Goal: Register for event/course

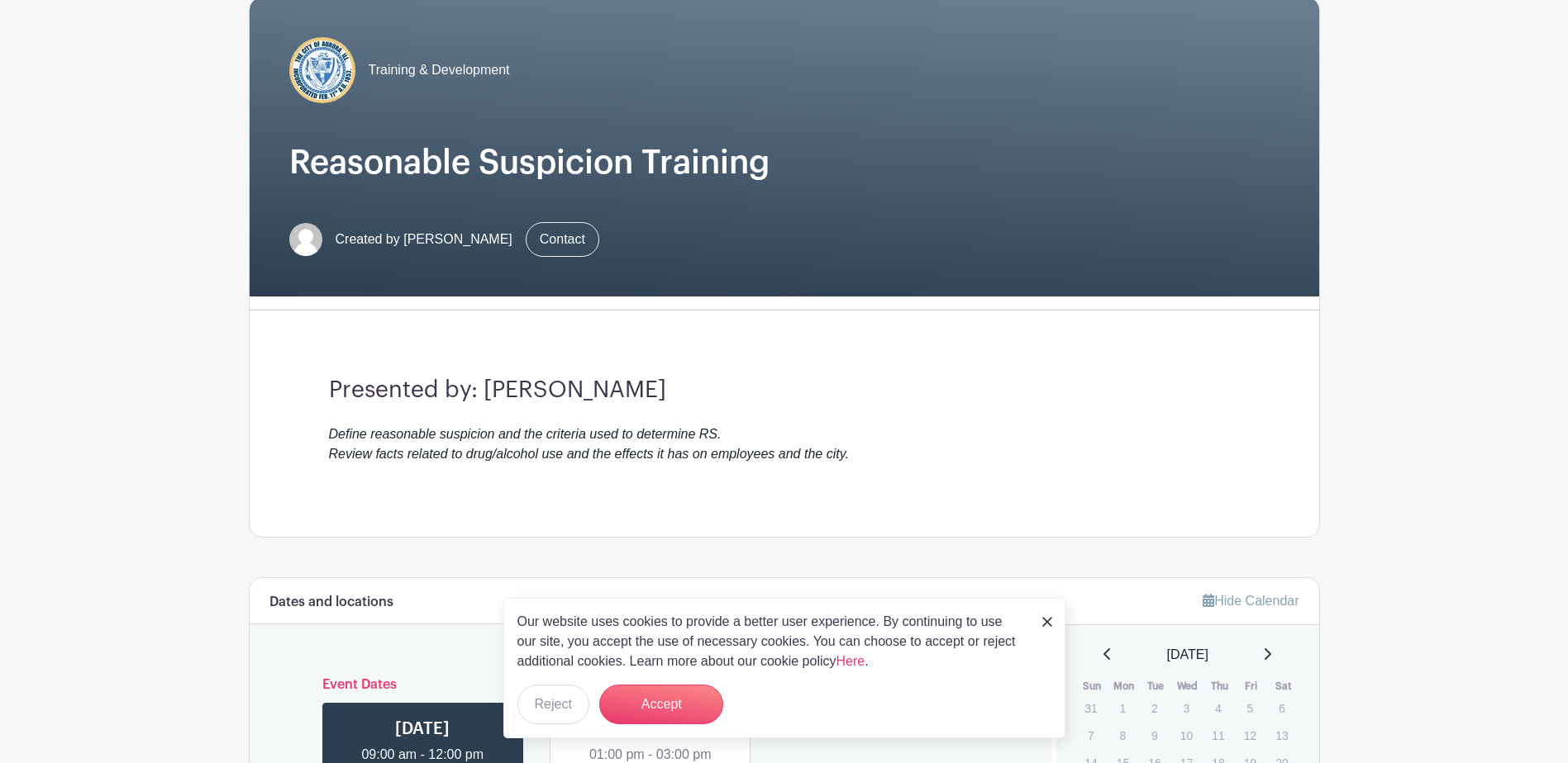
scroll to position [165, 0]
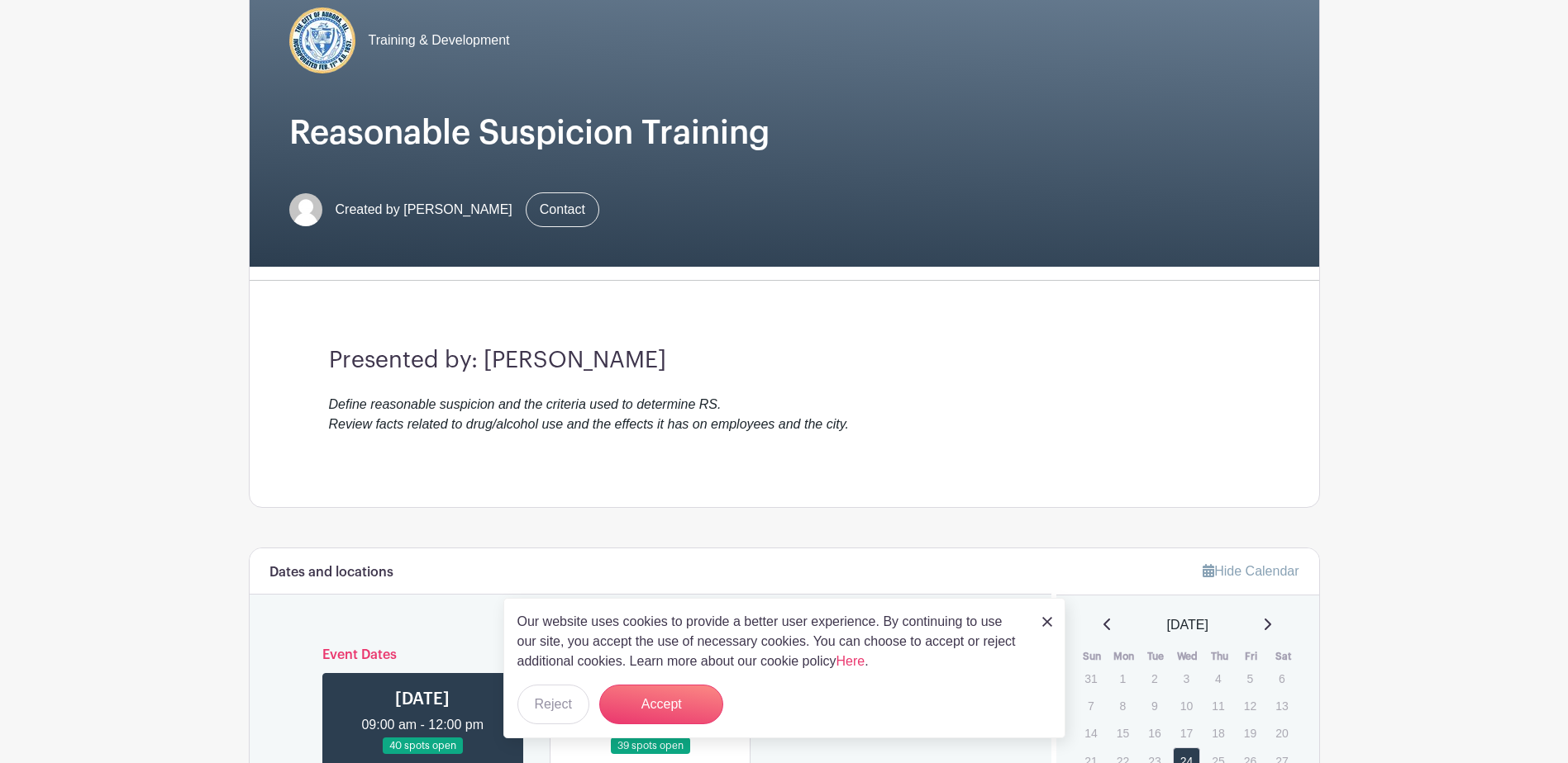
click at [1049, 625] on img at bounding box center [1047, 622] width 10 height 10
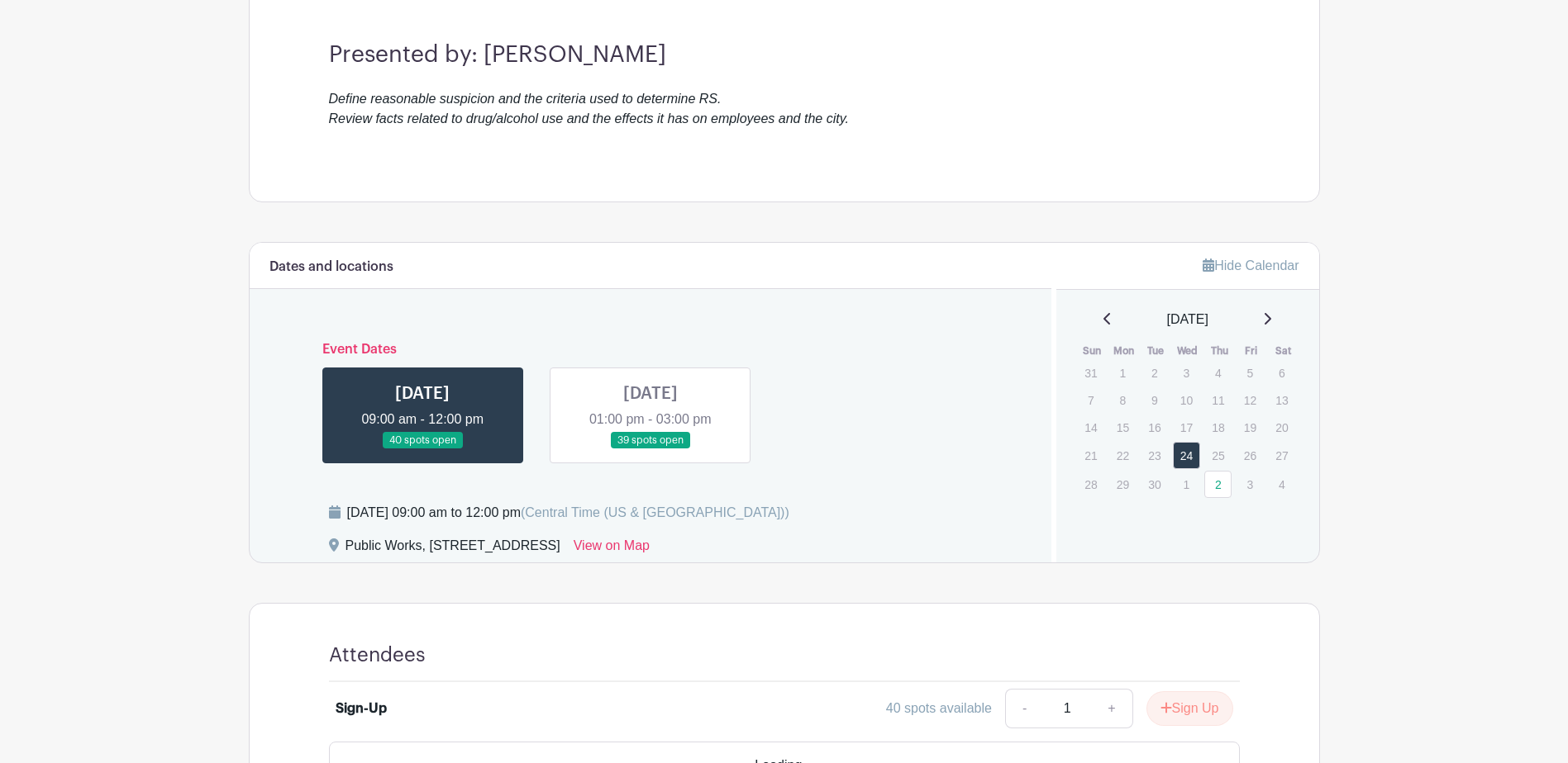
scroll to position [496, 0]
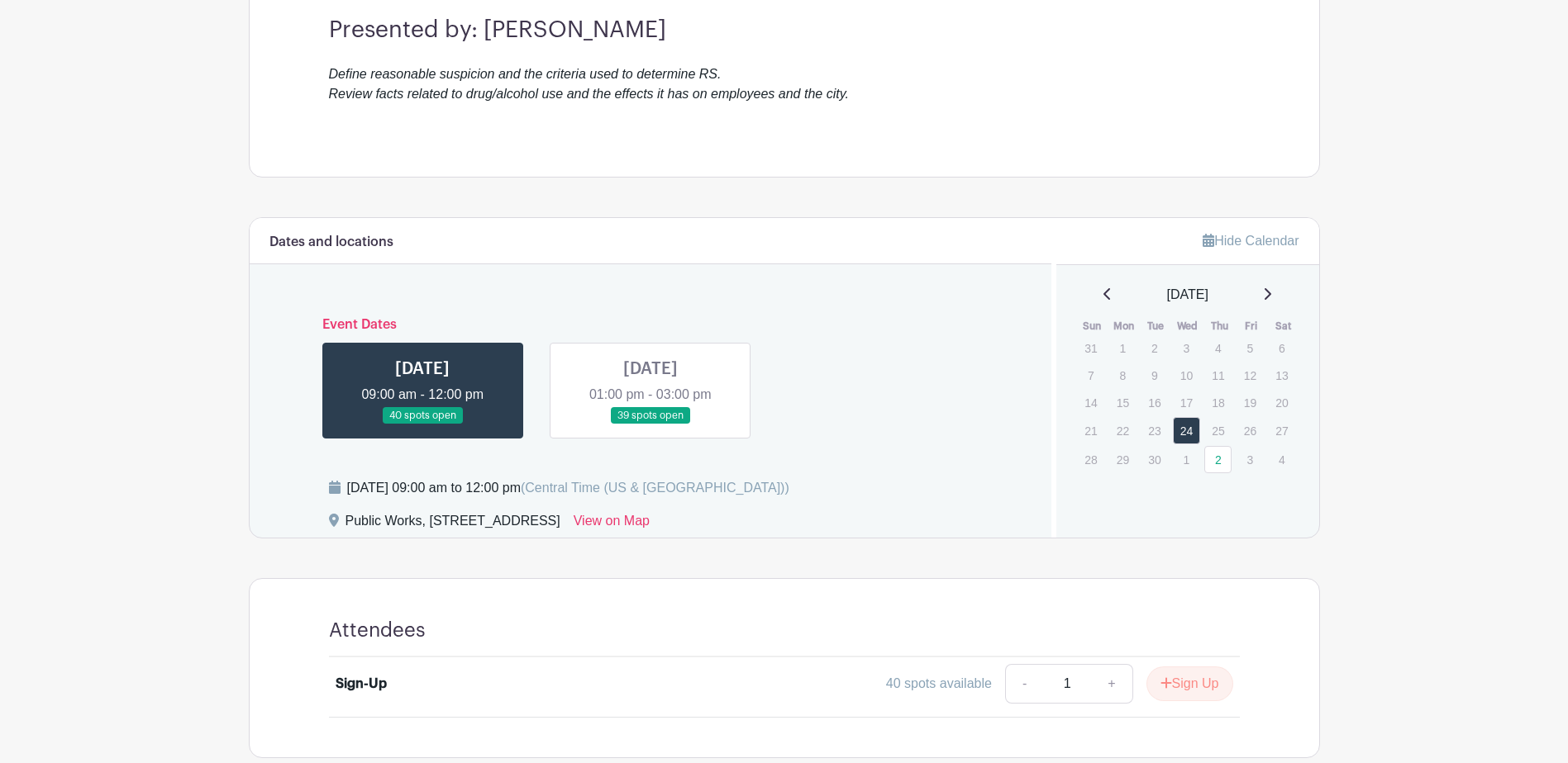
click at [651, 425] on link at bounding box center [651, 425] width 0 height 0
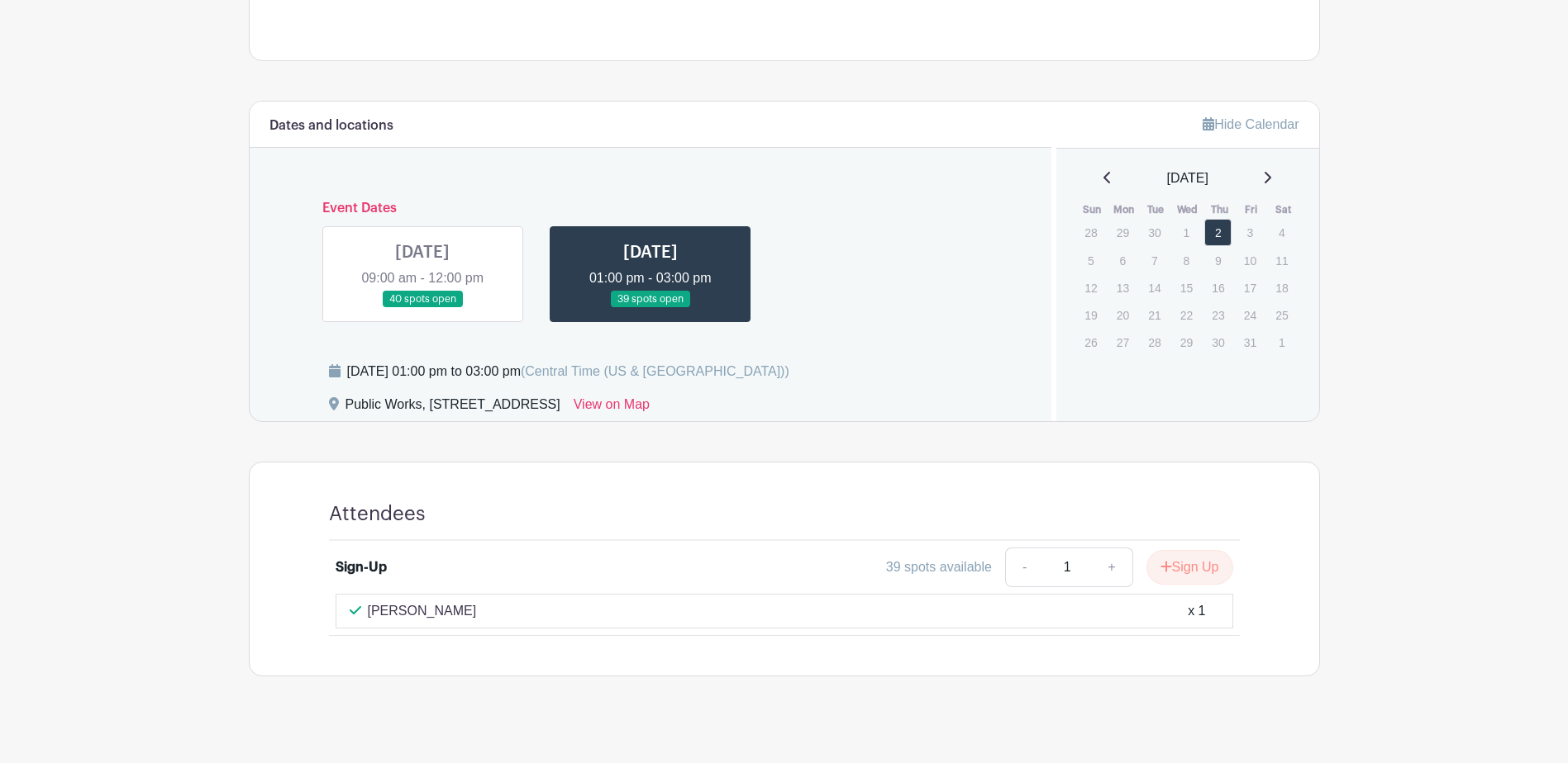
scroll to position [628, 0]
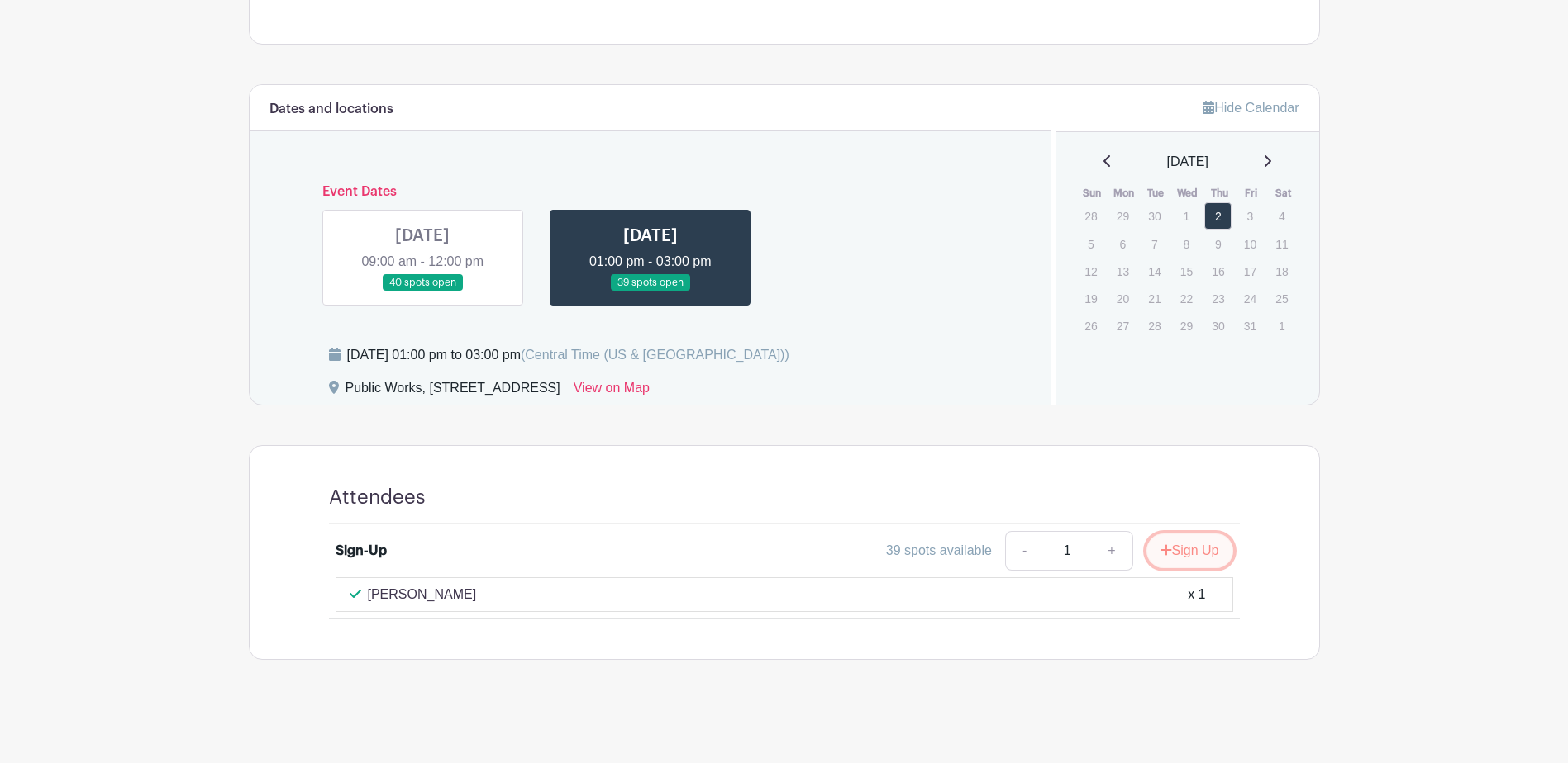
click at [1173, 555] on button "Sign Up" at bounding box center [1190, 551] width 87 height 35
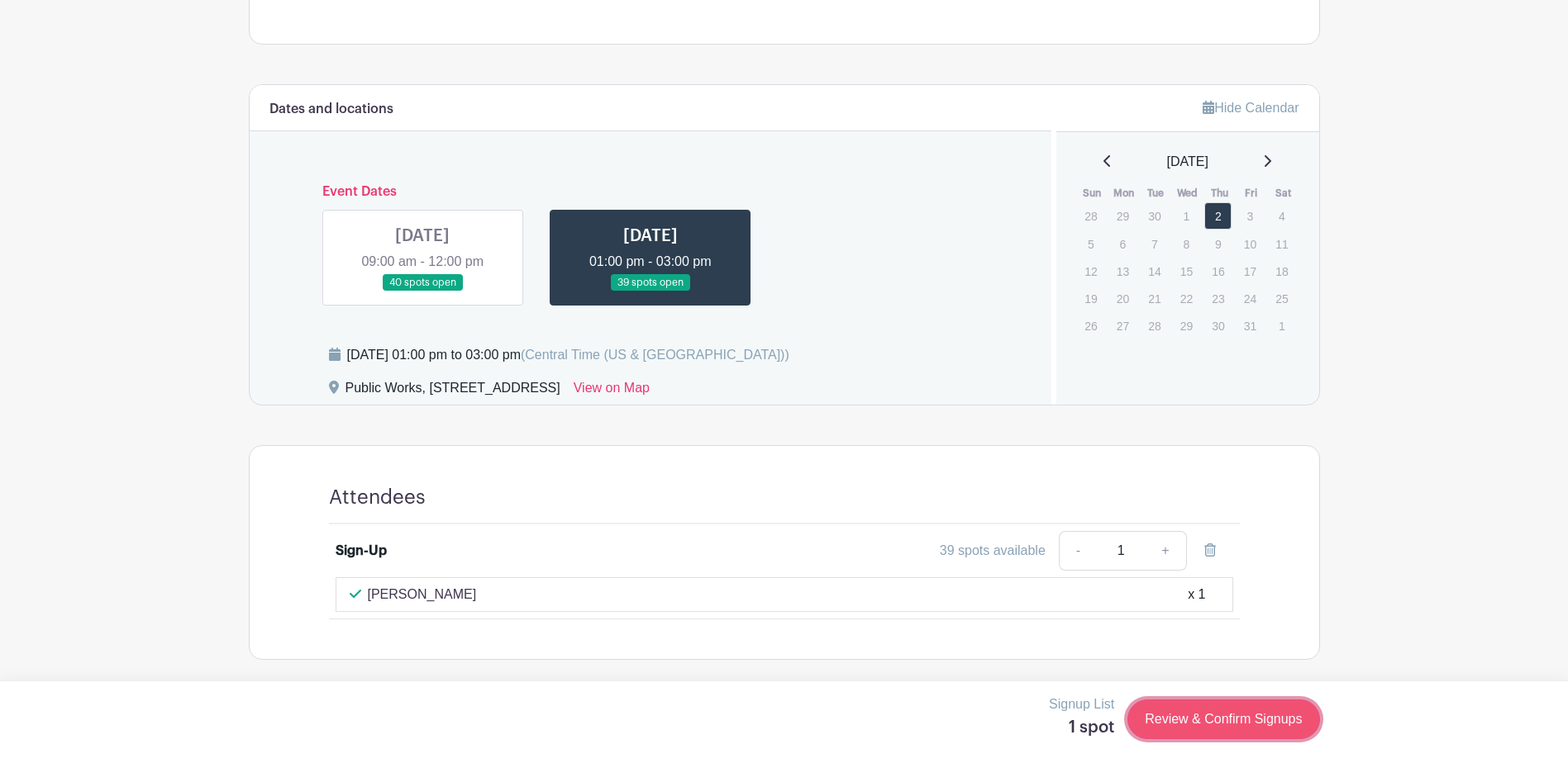
click at [1228, 721] on link "Review & Confirm Signups" at bounding box center [1223, 719] width 192 height 40
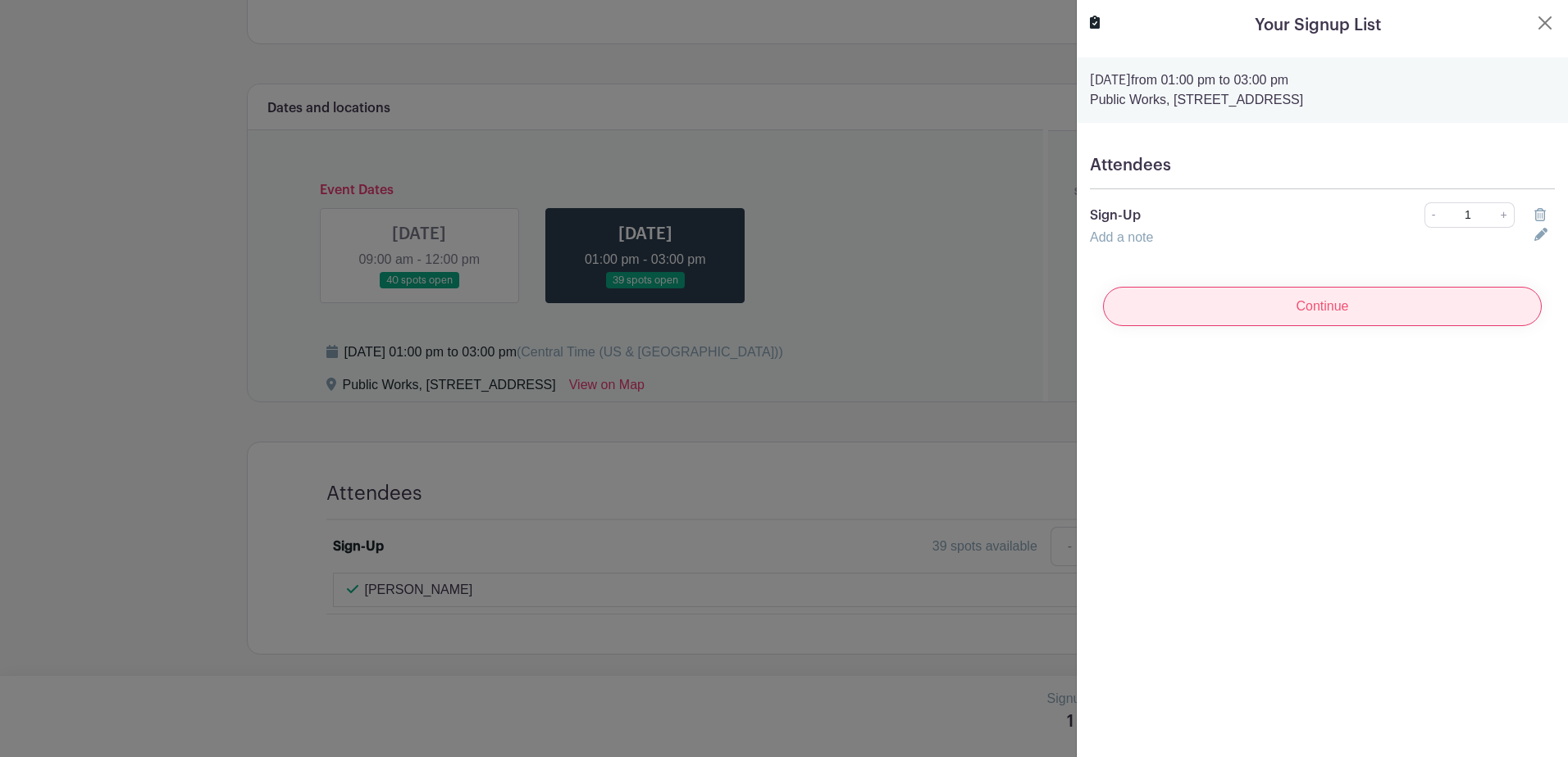
click at [1311, 306] on input "Continue" at bounding box center [1323, 306] width 439 height 39
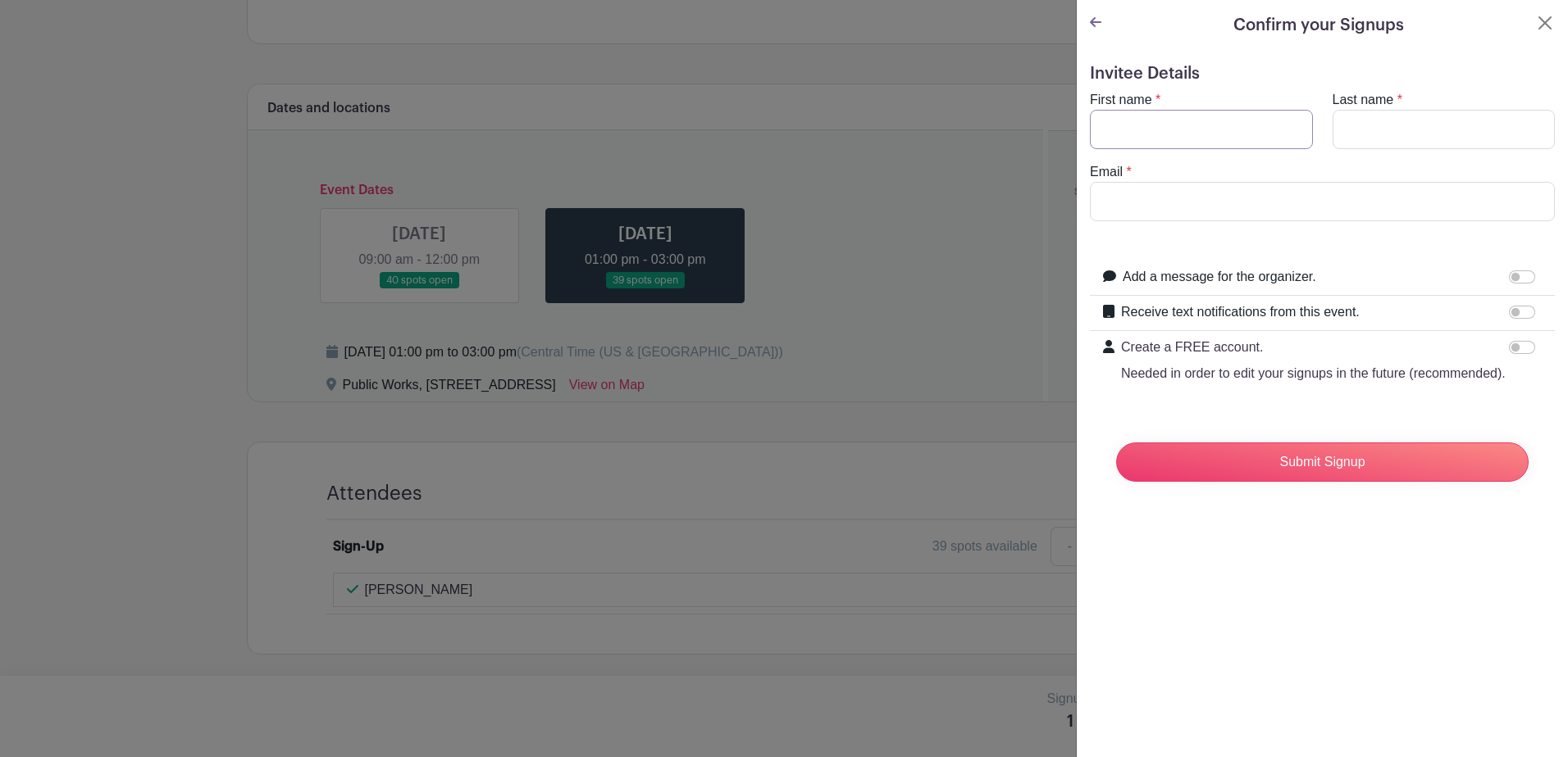
click at [1153, 139] on input "First name" at bounding box center [1202, 129] width 223 height 39
type input "[PERSON_NAME]"
click at [1146, 194] on input "Email" at bounding box center [1323, 201] width 465 height 39
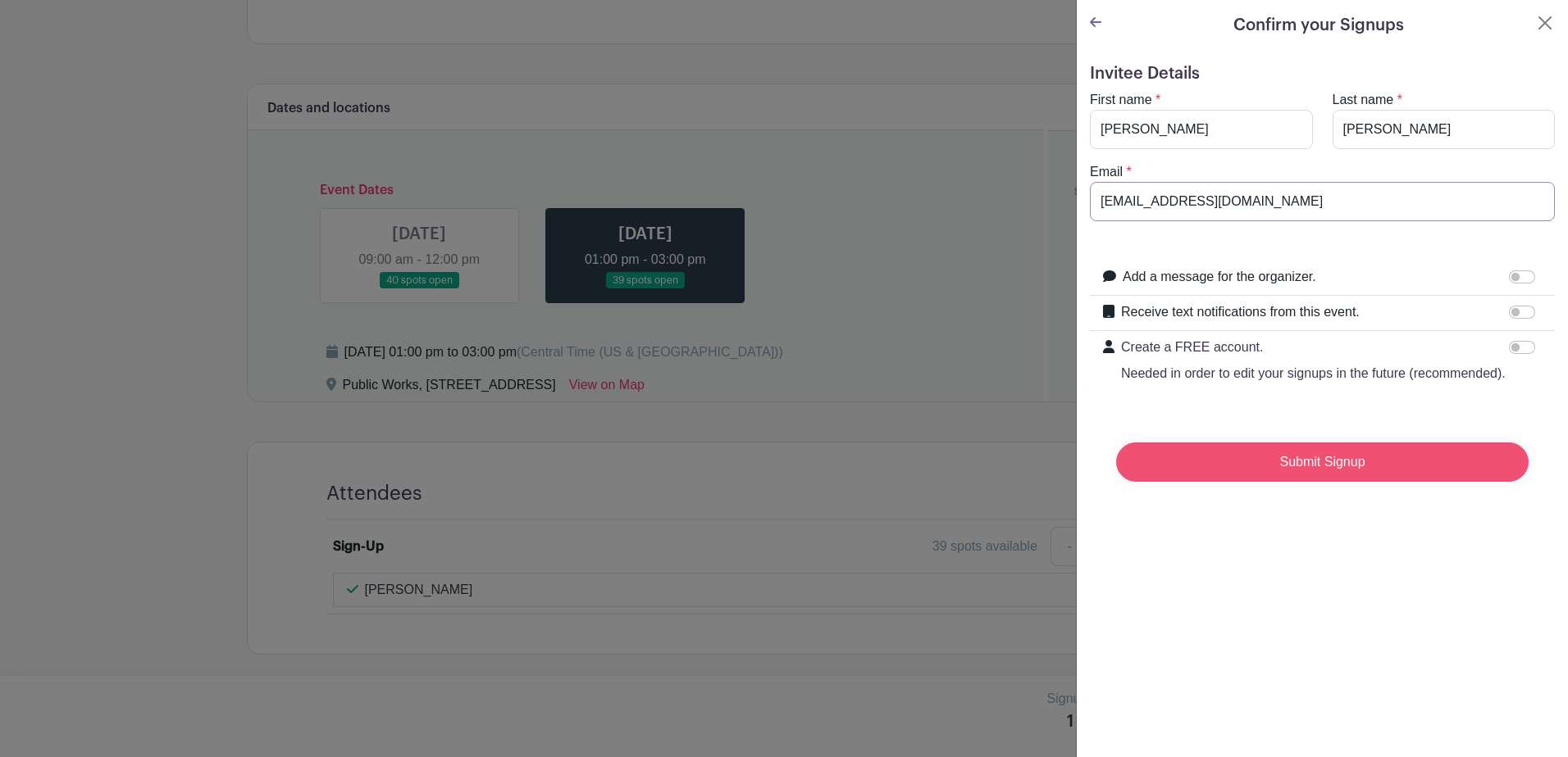
type input "[EMAIL_ADDRESS][DOMAIN_NAME]"
click at [1302, 476] on input "Submit Signup" at bounding box center [1322, 462] width 413 height 39
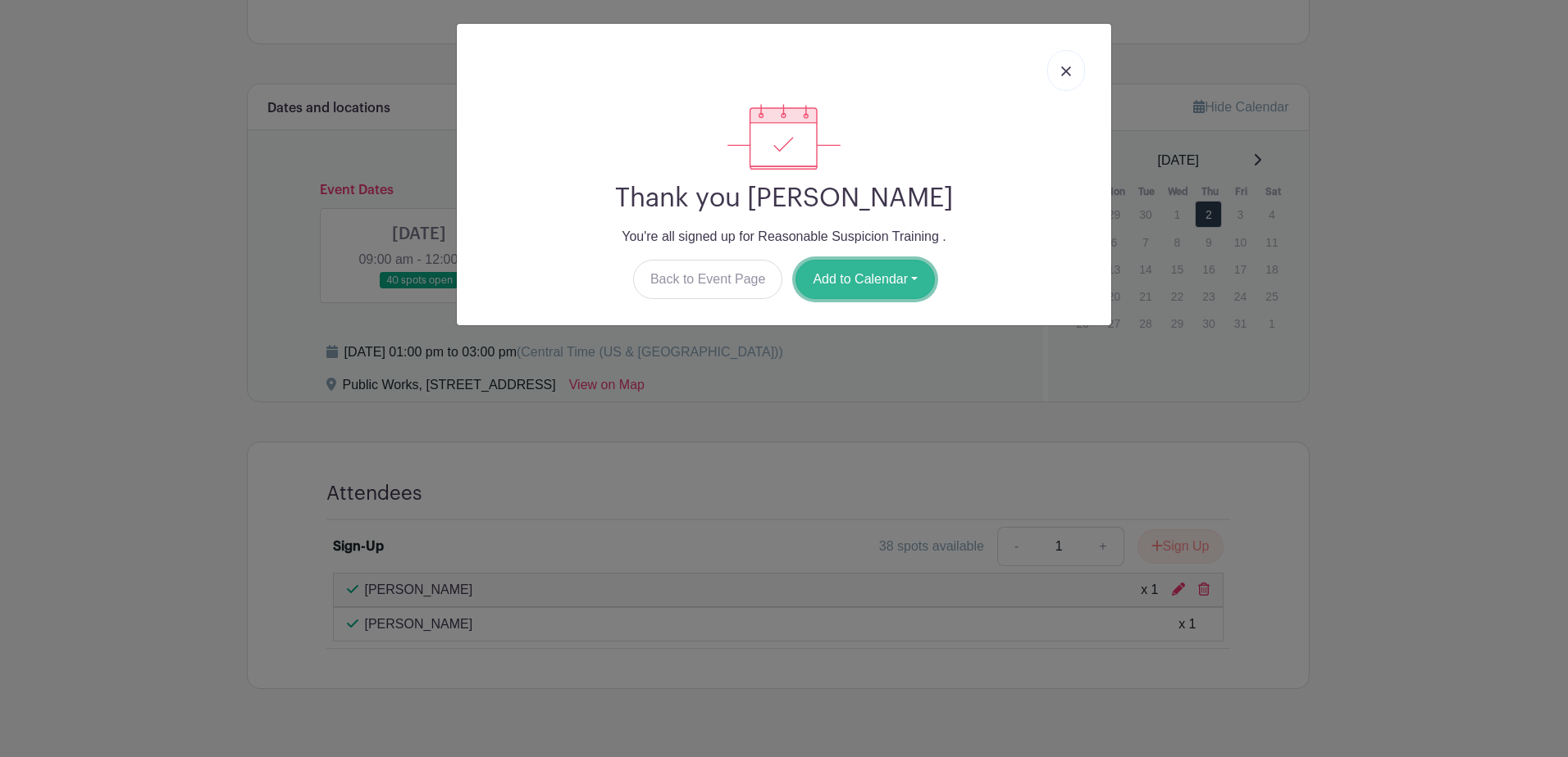
click at [900, 282] on button "Add to Calendar" at bounding box center [865, 279] width 139 height 39
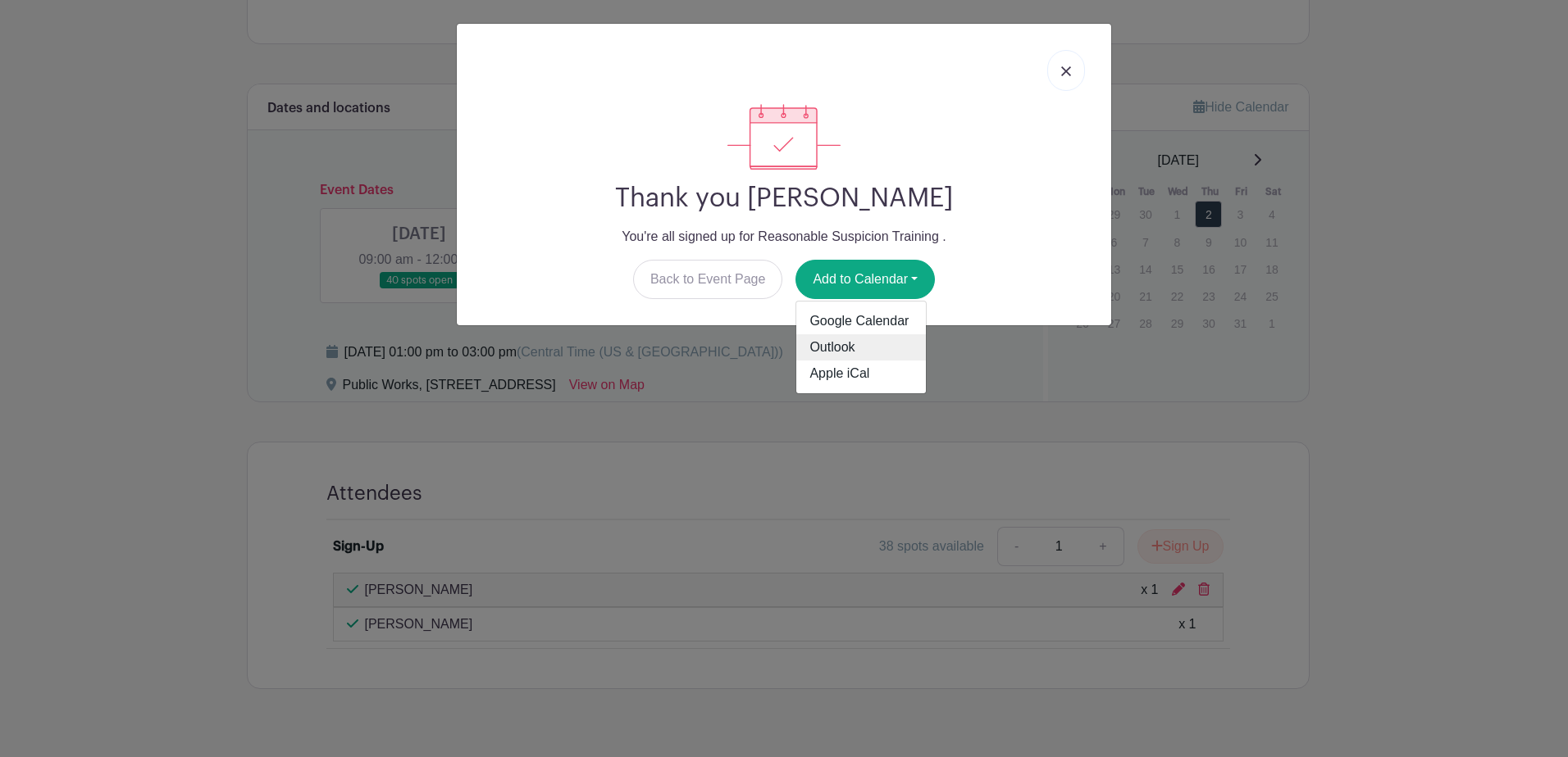
click at [834, 348] on link "Outlook" at bounding box center [862, 347] width 130 height 27
click at [1391, 112] on div "Thank you [PERSON_NAME] You're all signed up for Reasonable Suspicion Training …" at bounding box center [784, 378] width 1568 height 757
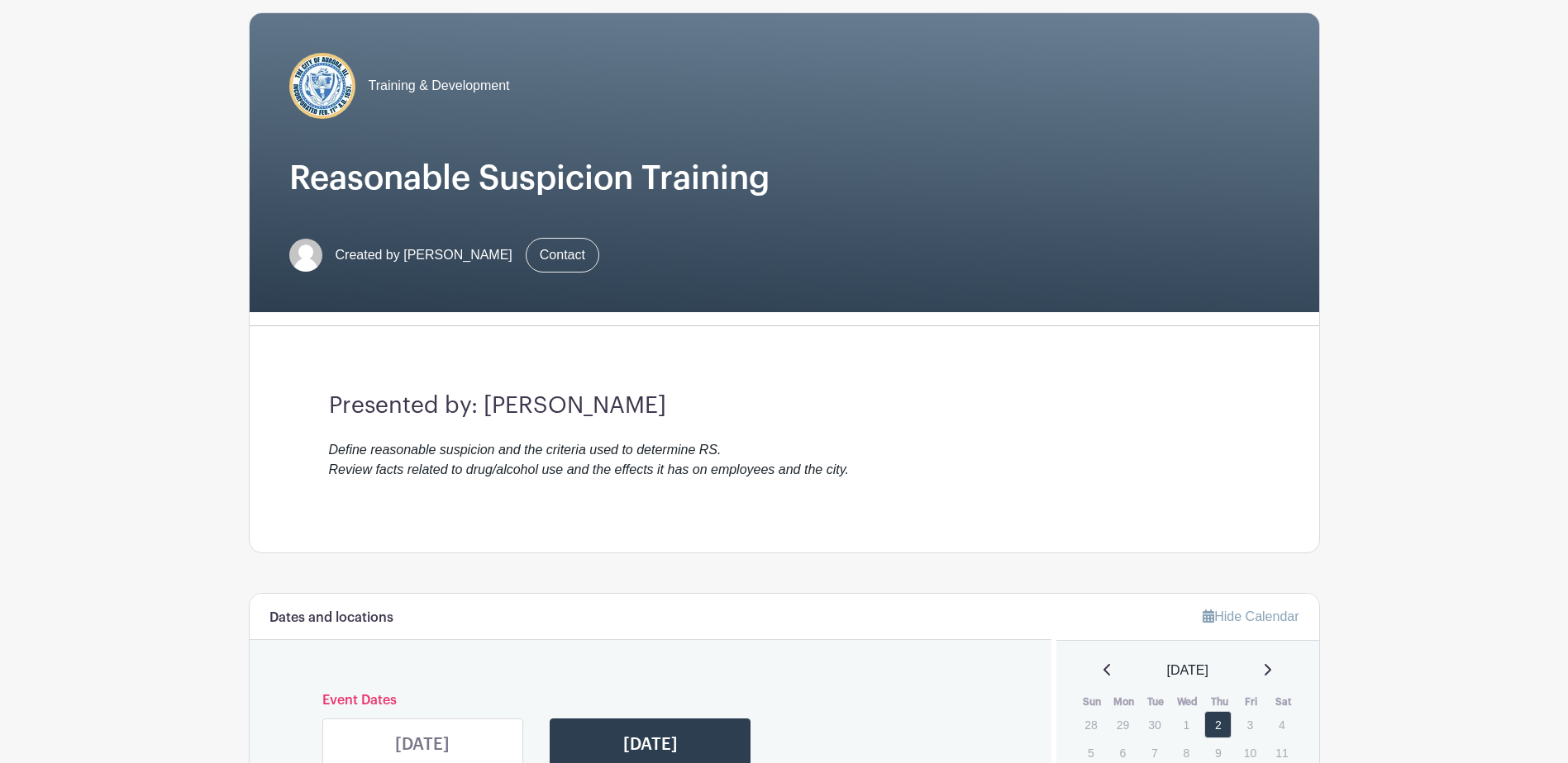
scroll to position [51, 0]
